Goal: Transaction & Acquisition: Purchase product/service

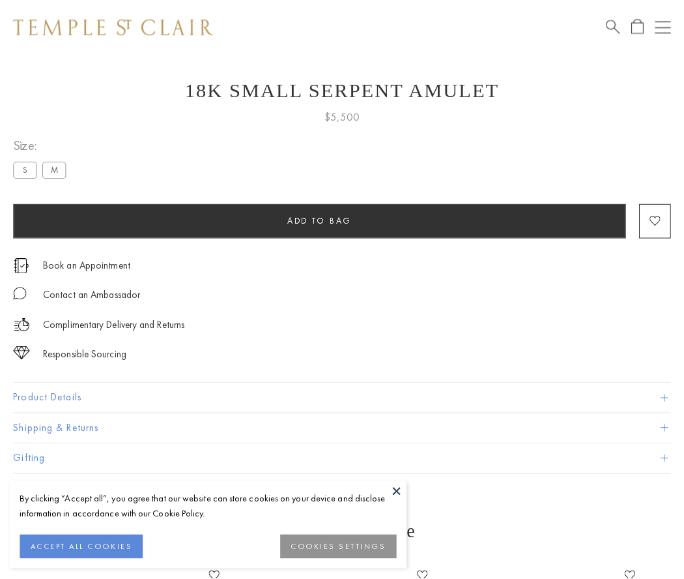
scroll to position [52, 0]
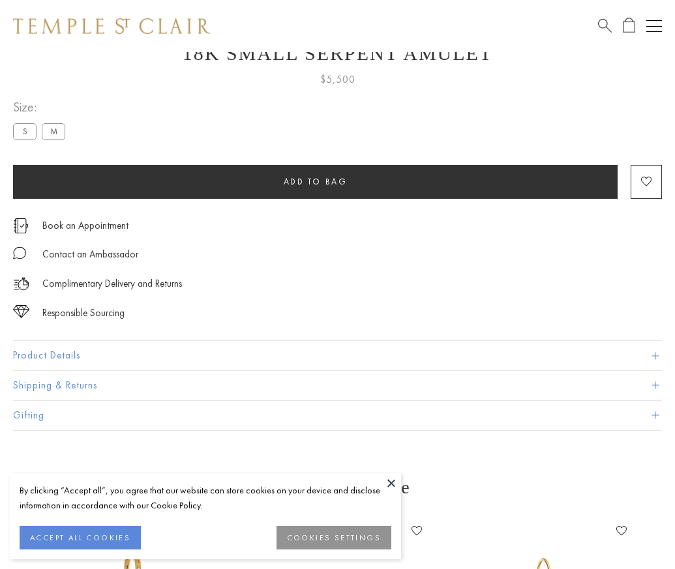
click at [315, 181] on span "Add to bag" at bounding box center [316, 181] width 64 height 11
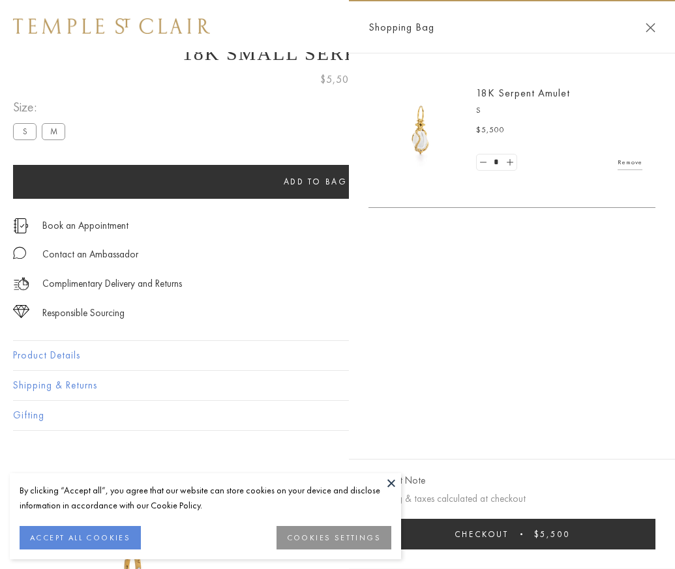
click at [563, 544] on button "Checkout $5,500" at bounding box center [511, 534] width 287 height 31
